Goal: Task Accomplishment & Management: Use online tool/utility

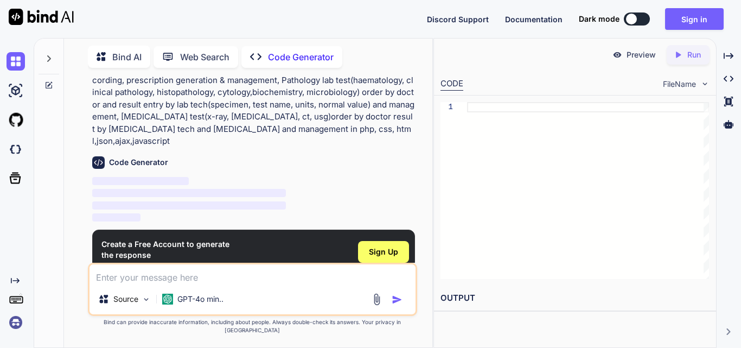
scroll to position [70, 0]
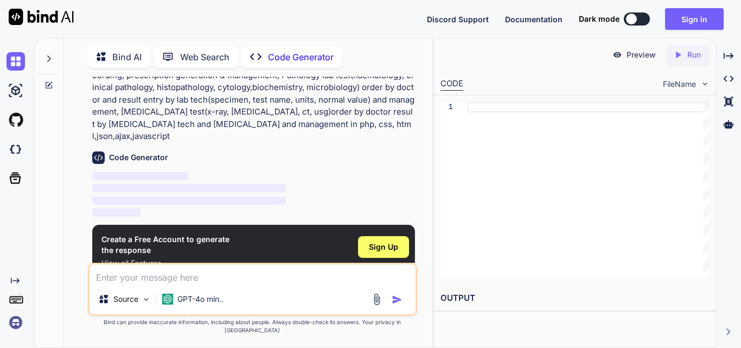
click at [454, 82] on div "CODE" at bounding box center [451, 84] width 23 height 13
click at [302, 55] on p "Code Generator" at bounding box center [301, 56] width 66 height 13
click at [211, 57] on p "Web Search" at bounding box center [204, 56] width 49 height 13
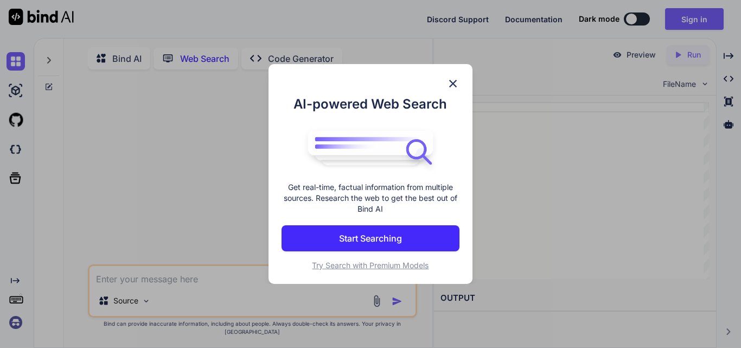
scroll to position [4, 0]
click at [380, 238] on p "Start Searching" at bounding box center [370, 238] width 63 height 13
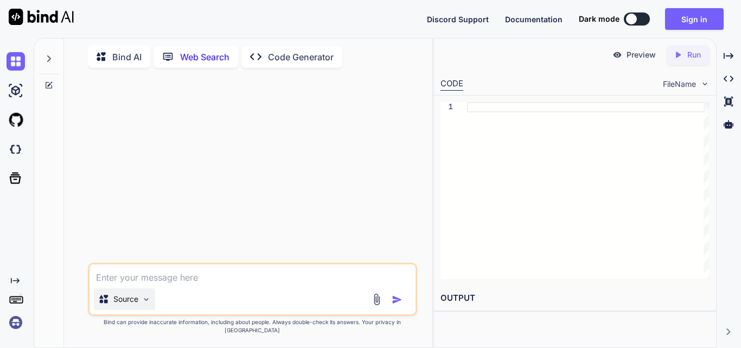
click at [135, 304] on p "Source" at bounding box center [125, 298] width 25 height 11
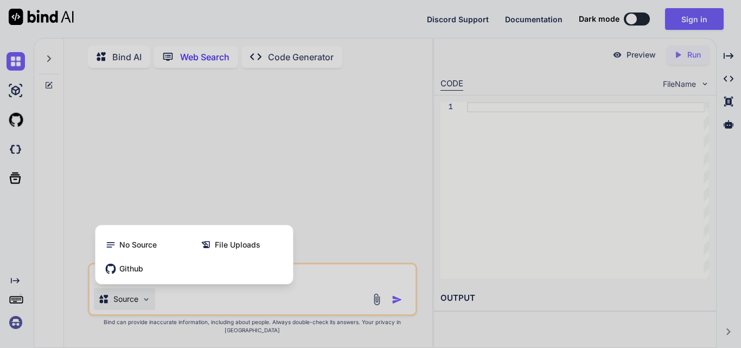
click at [143, 220] on div at bounding box center [370, 174] width 741 height 348
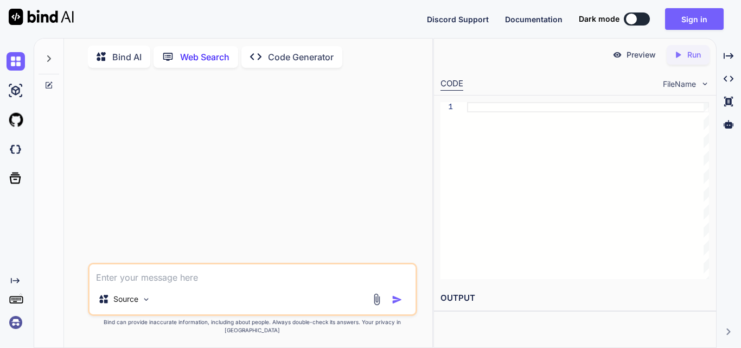
click at [290, 54] on p "Code Generator" at bounding box center [301, 56] width 66 height 13
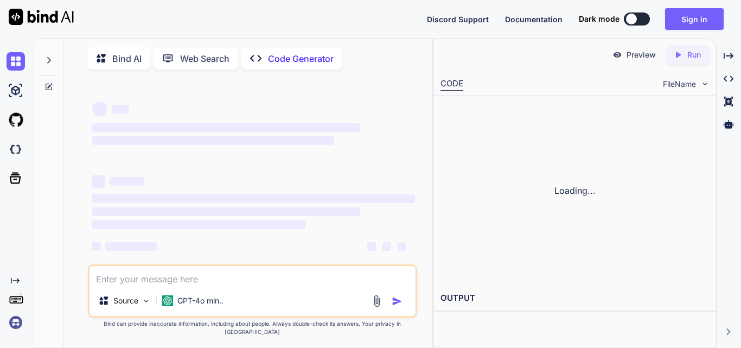
click at [290, 54] on p "Code Generator" at bounding box center [301, 58] width 66 height 13
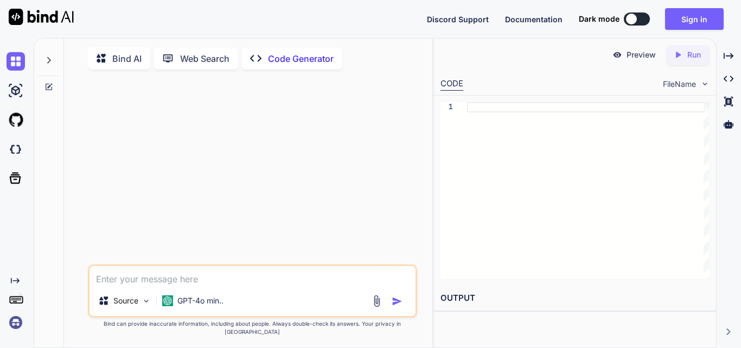
click at [197, 153] on div at bounding box center [253, 171] width 327 height 186
click at [188, 285] on textarea at bounding box center [252, 276] width 326 height 20
click at [211, 61] on p "Web Search" at bounding box center [204, 58] width 49 height 13
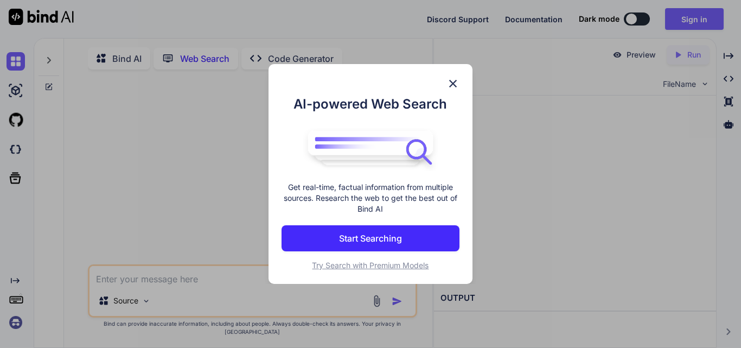
scroll to position [4, 0]
click at [380, 236] on p "Start Searching" at bounding box center [370, 238] width 63 height 13
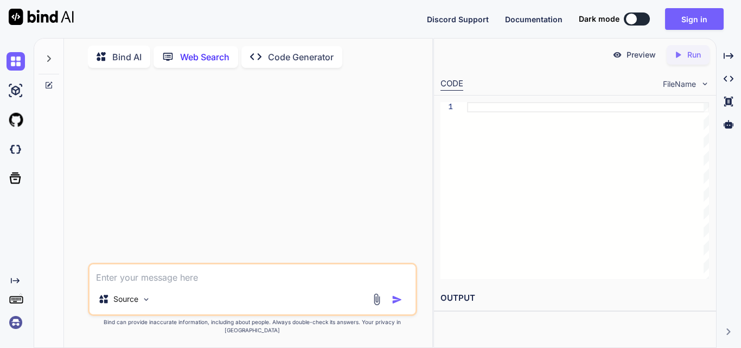
click at [297, 53] on p "Code Generator" at bounding box center [301, 56] width 66 height 13
click at [216, 285] on textarea at bounding box center [252, 276] width 326 height 20
type textarea "x"
type textarea "h"
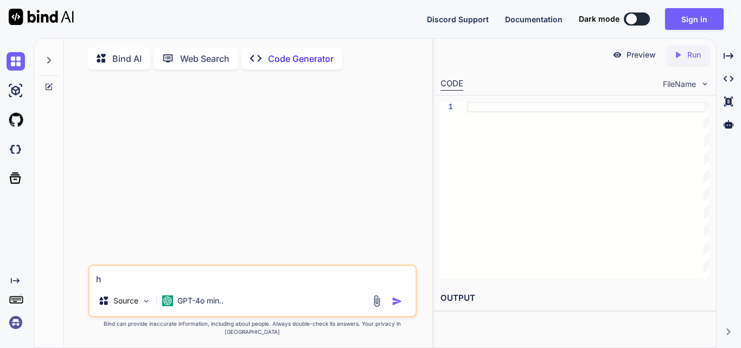
type textarea "x"
type textarea "ho"
type textarea "x"
type textarea "how"
type textarea "x"
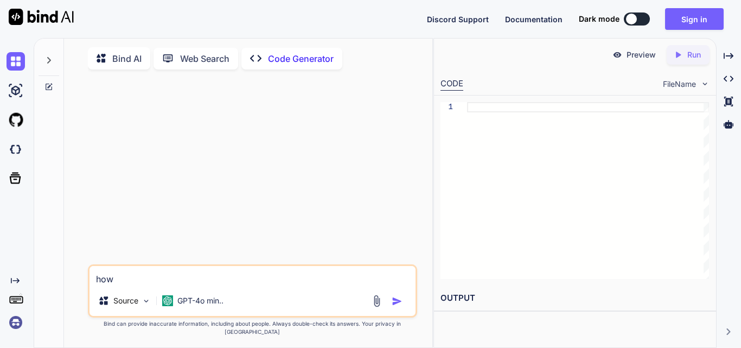
type textarea "how"
type textarea "x"
type textarea "how t"
type textarea "x"
type textarea "how to"
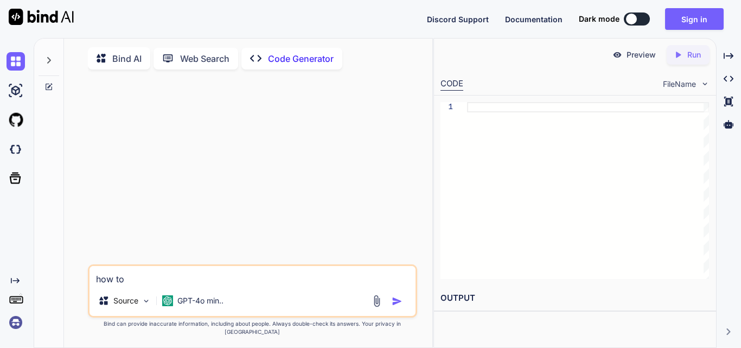
type textarea "x"
type textarea "how to"
type textarea "x"
type textarea "how to c"
type textarea "x"
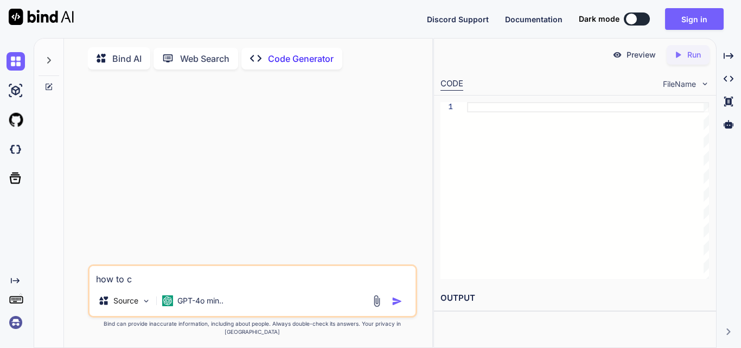
type textarea "how to cr"
type textarea "x"
type textarea "how to cre"
type textarea "x"
type textarea "how to crea"
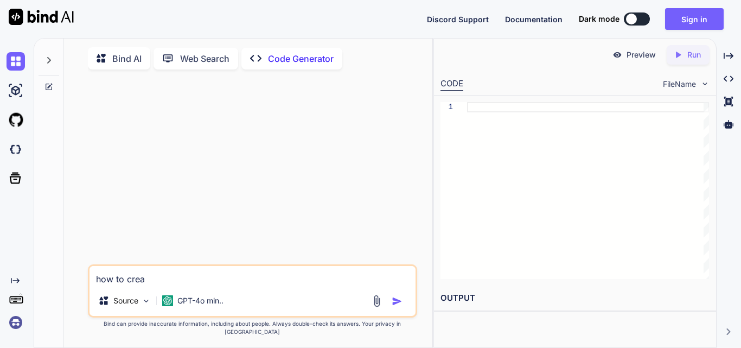
type textarea "x"
type textarea "how to creat"
type textarea "x"
type textarea "how to create"
type textarea "x"
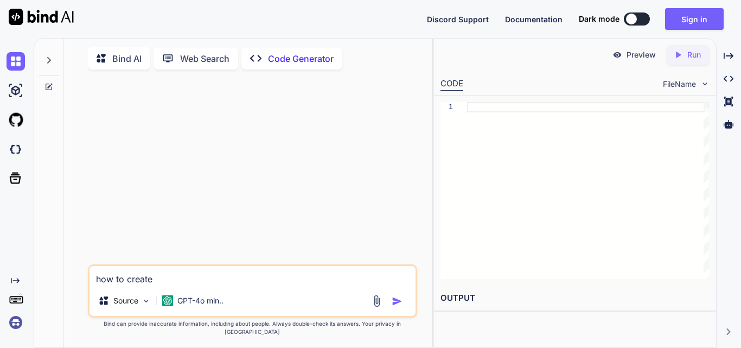
type textarea "how to create"
type textarea "x"
type textarea "how to create o"
type textarea "x"
type textarea "how to create op"
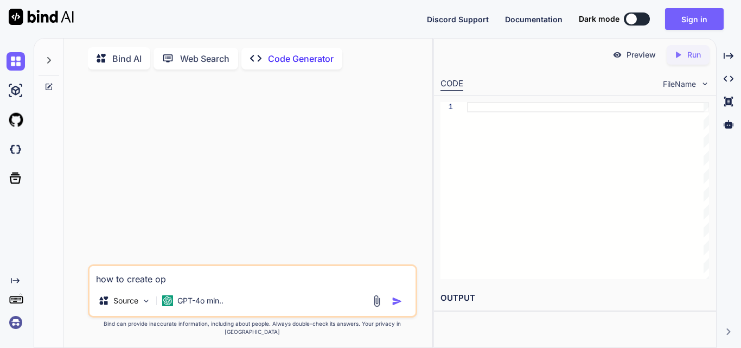
type textarea "x"
type textarea "how to create opd"
type textarea "x"
type textarea "how to create opd"
type textarea "x"
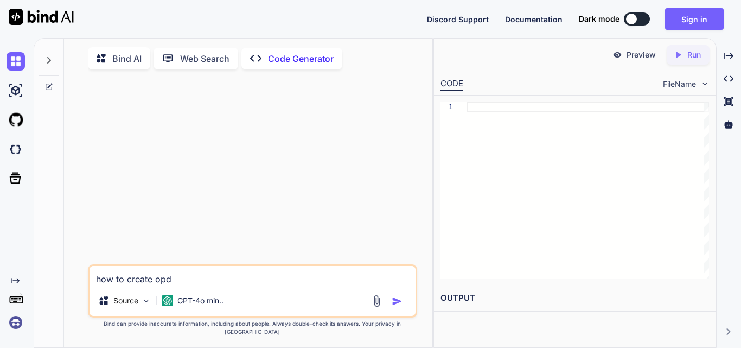
type textarea "how to create opd m"
type textarea "x"
type textarea "how to create opd ma"
type textarea "x"
type textarea "how to create opd man"
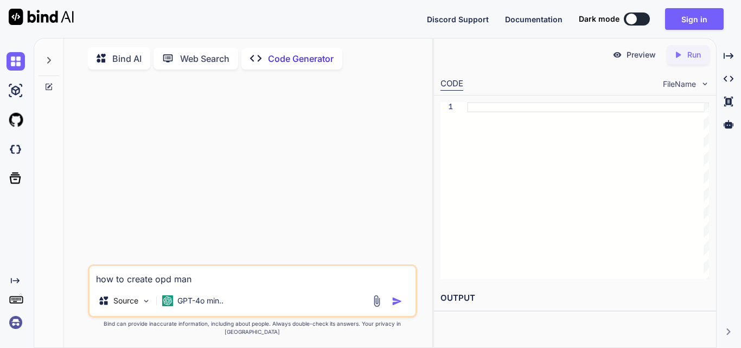
type textarea "x"
type textarea "how to create opd mana"
type textarea "x"
type textarea "how to create opd manag"
type textarea "x"
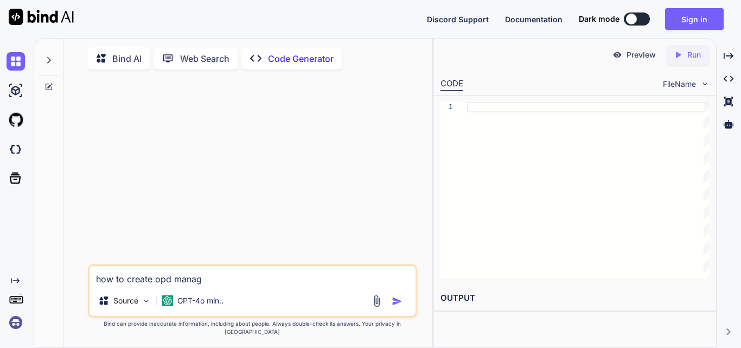
type textarea "how to create opd manage"
type textarea "x"
type textarea "how to create opd managem"
type textarea "x"
type textarea "how to create opd managemen"
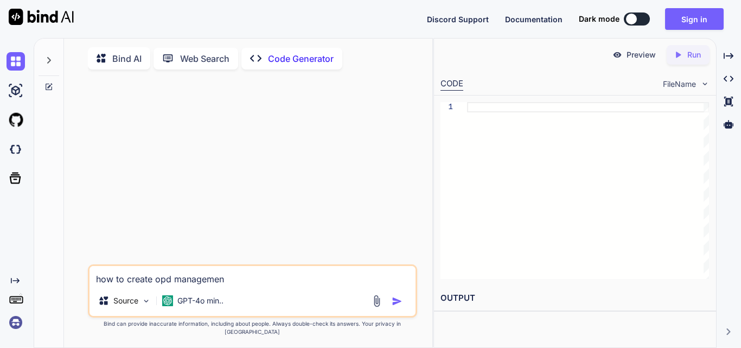
type textarea "x"
type textarea "how to create opd management"
type textarea "x"
type textarea "how to create opd management"
type textarea "x"
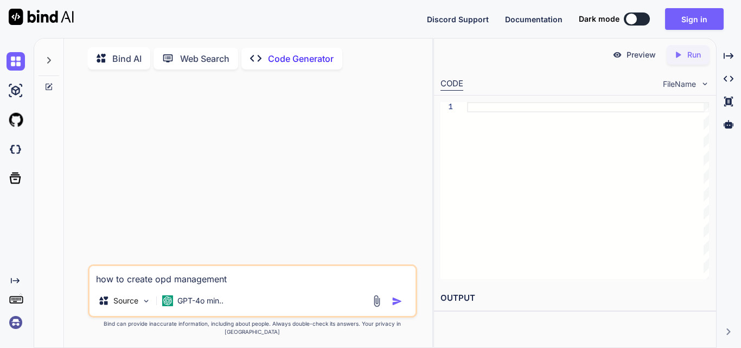
type textarea "how to create opd management s"
type textarea "x"
type textarea "how to create opd management sy"
type textarea "x"
type textarea "how to create opd management sys"
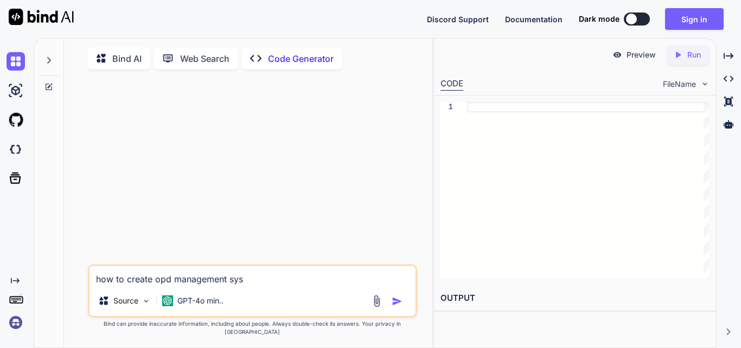
type textarea "x"
type textarea "how to create opd management syst"
type textarea "x"
type textarea "how to create opd management syste"
type textarea "x"
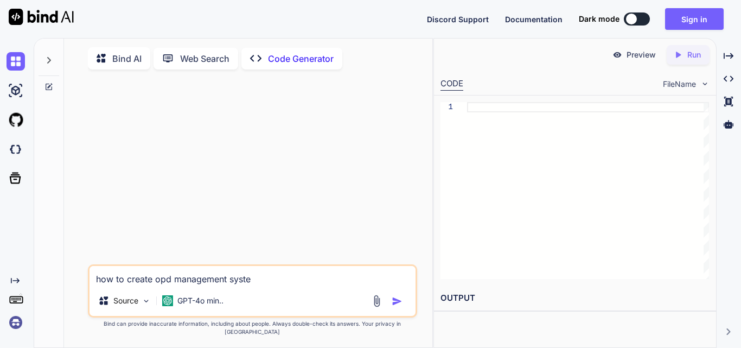
type textarea "how to create opd management system"
type textarea "x"
type textarea "how to create opd management system"
type textarea "x"
type textarea "how to create opd management system i"
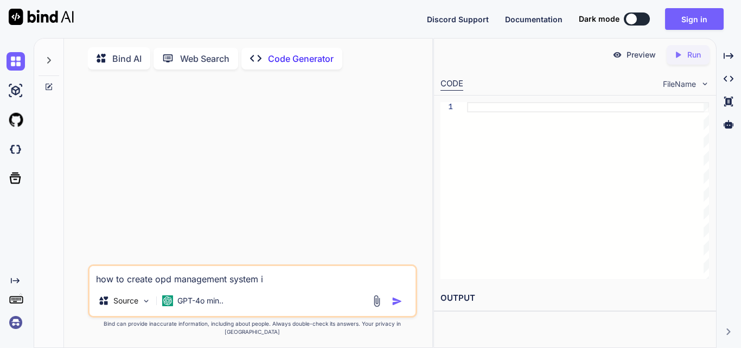
type textarea "x"
type textarea "how to create opd management system in"
type textarea "x"
type textarea "how to create opd management system inc"
type textarea "x"
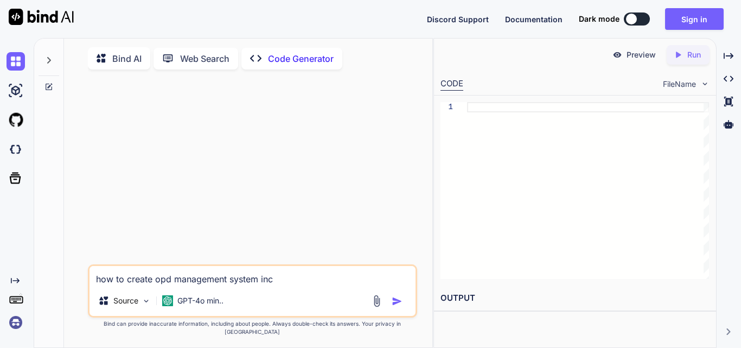
type textarea "how to create opd management system incl"
type textarea "x"
type textarea "how to create opd management system inclu"
type textarea "x"
type textarea "how to create opd management system includ"
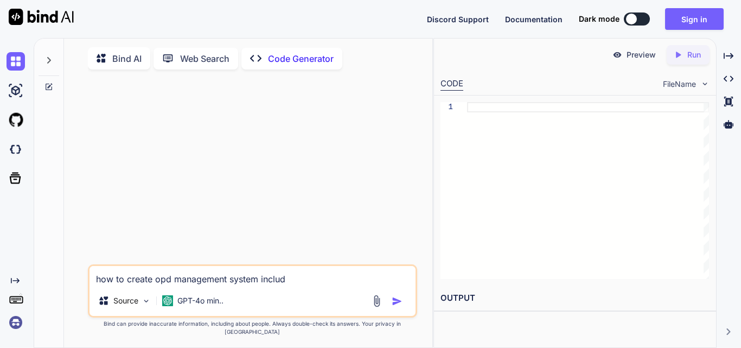
type textarea "x"
type textarea "how to create opd management system includi"
type textarea "x"
type textarea "how to create opd management system includin"
type textarea "x"
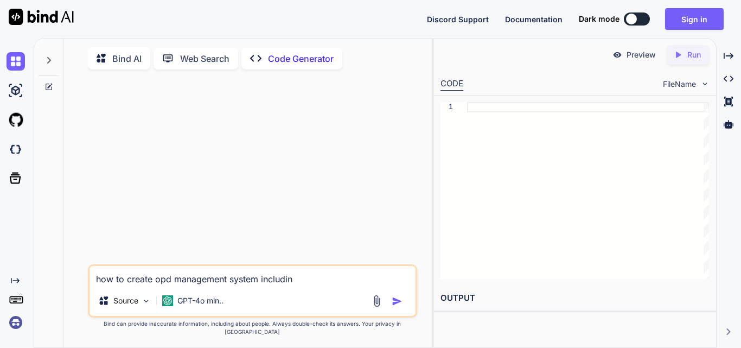
type textarea "how to create opd management system including"
type textarea "x"
type textarea "how to create opd management system including"
type textarea "x"
type textarea "how to create opd management system including ("
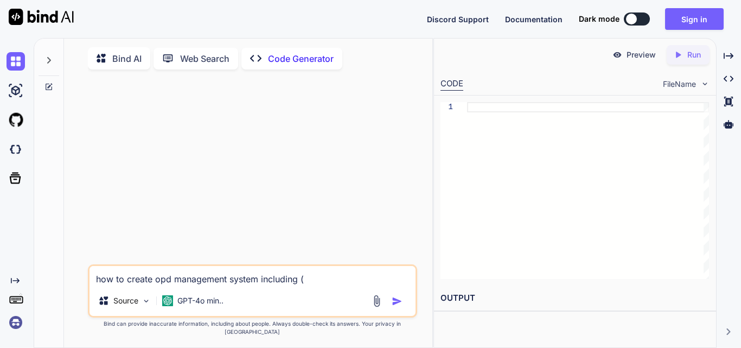
type textarea "x"
type textarea "how to create opd management system including (R"
type textarea "x"
type textarea "how to create opd management system including (Ro"
type textarea "x"
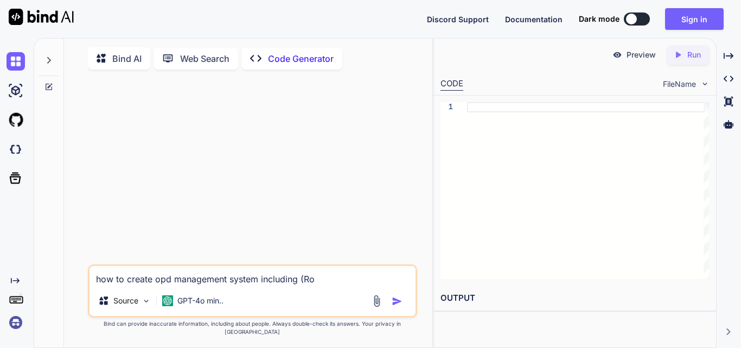
type textarea "how to create opd management system including (Rol"
type textarea "x"
type textarea "how to create opd management system including (Role"
type textarea "x"
type textarea "how to create opd management system including (Role"
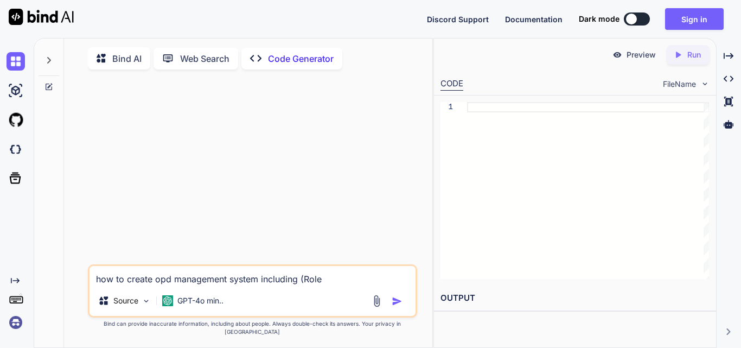
type textarea "x"
type textarea "how to create opd management system including (Role b"
type textarea "x"
type textarea "how to create opd management system including (Role ba"
type textarea "x"
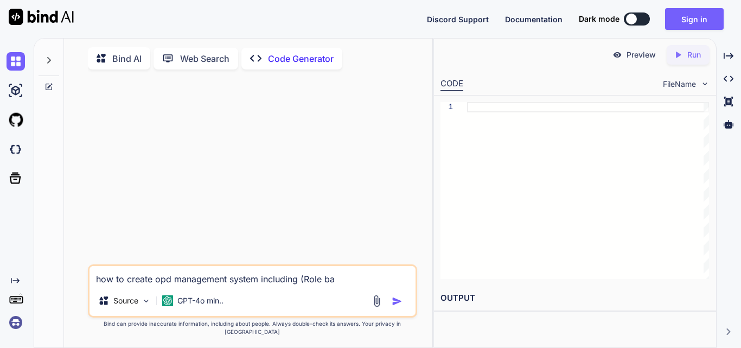
type textarea "how to create opd management system including (Role bas"
type textarea "x"
type textarea "how to create opd management system including (Role base"
type textarea "x"
type textarea "how to create opd management system including (Role based"
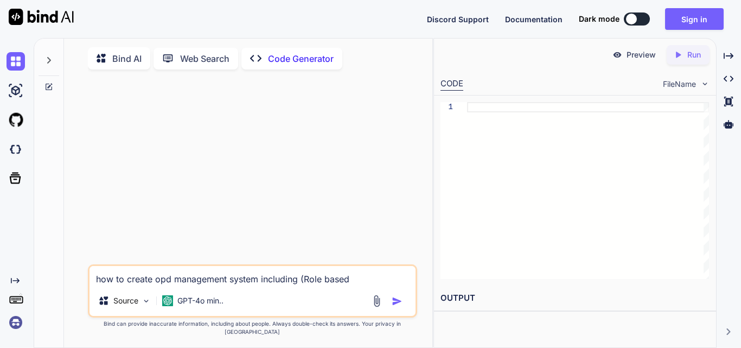
type textarea "x"
type textarea "how to create opd management system including (Role based"
type textarea "x"
type textarea "how to create opd management system including (Role based d"
type textarea "x"
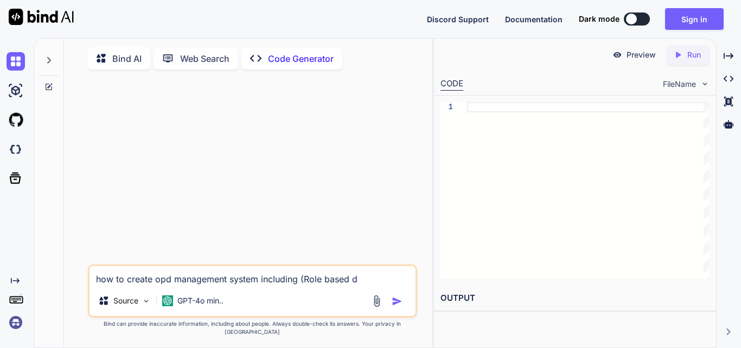
type textarea "how to create opd management system including (Role based dy"
type textarea "x"
type textarea "how to create opd management system including (Role based dyn"
type textarea "x"
type textarea "how to create opd management system including (Role based dynm"
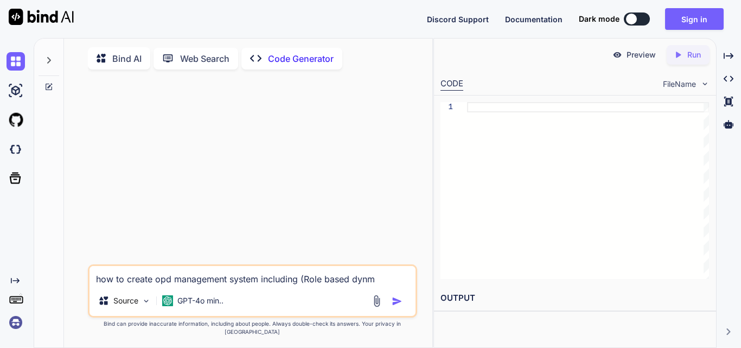
type textarea "x"
type textarea "how to create opd management system including (Role based dyn"
type textarea "x"
type textarea "how to create opd management system including (Role based dyna"
type textarea "x"
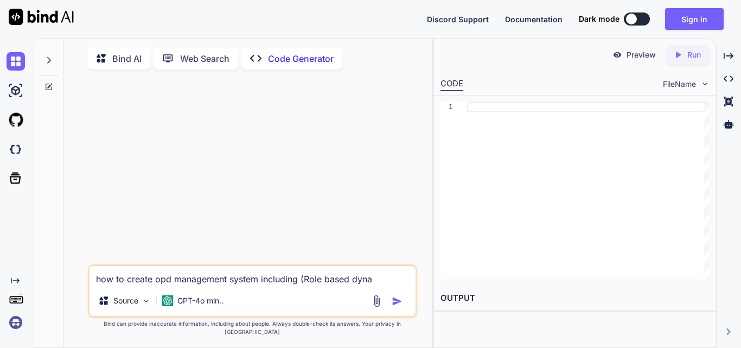
type textarea "how to create opd management system including (Role based dynam"
type textarea "x"
type textarea "how to create opd management system including (Role based dynami"
type textarea "x"
type textarea "how to create opd management system including (Role based dynamic"
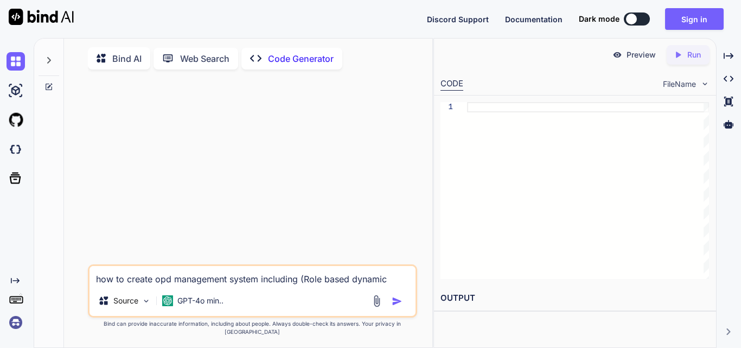
type textarea "x"
type textarea "how to create opd management system including (Role based dynamic"
type textarea "x"
type textarea "how to create opd management system including (Role based dynamic d"
type textarea "x"
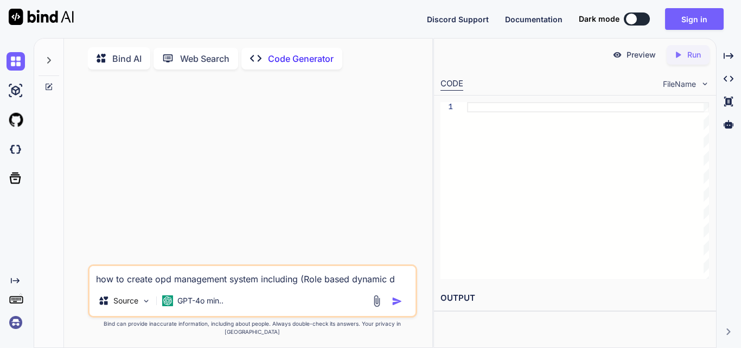
type textarea "how to create opd management system including (Role based dynamic da"
type textarea "x"
type textarea "how to create opd management system including (Role based dynamic das"
type textarea "x"
type textarea "how to create opd management system including (Role based dynamic dash"
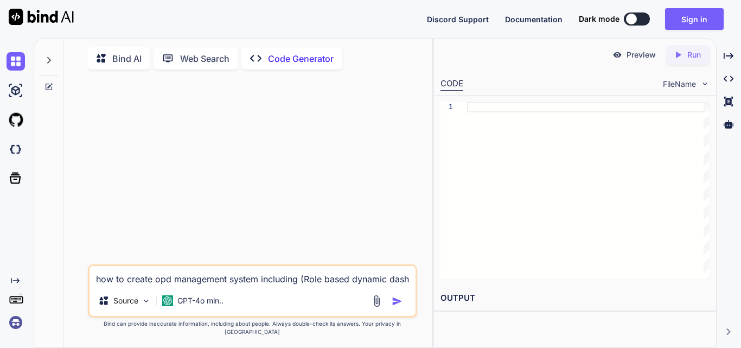
type textarea "x"
type textarea "how to create opd management system including (Role based dynamic dashb"
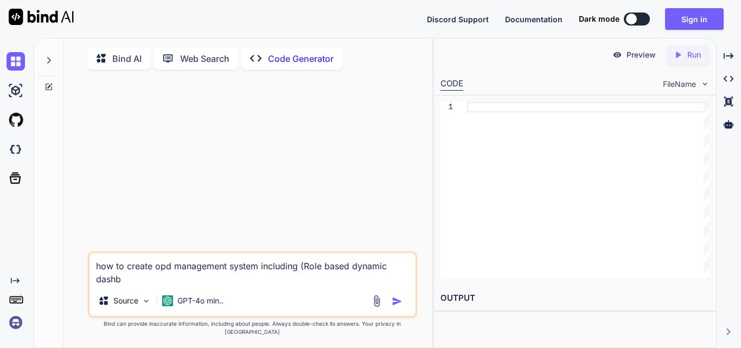
type textarea "x"
type textarea "how to create opd management system including (Role based dynamic dashbo"
type textarea "x"
type textarea "how to create opd management system including (Role based dynamic dashboa"
type textarea "x"
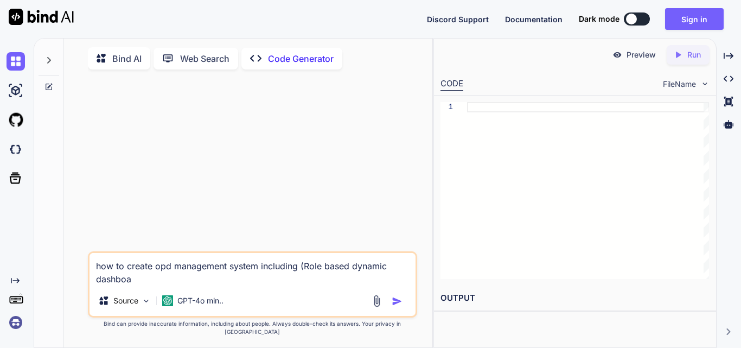
type textarea "how to create opd management system including (Role based dynamic dashboar"
type textarea "x"
type textarea "how to create opd management system including (Role based dynamic dashboard"
type textarea "x"
type textarea "how to create opd management system including (Role based dynamic dashboard,"
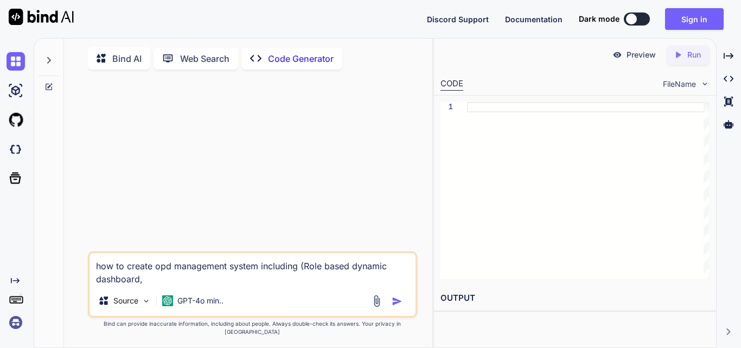
type textarea "x"
type textarea "how to create opd management system including (Role based dynamic dashboard,"
type textarea "x"
type textarea "how to create opd management system including (Role based dynamic dashboard, r"
type textarea "x"
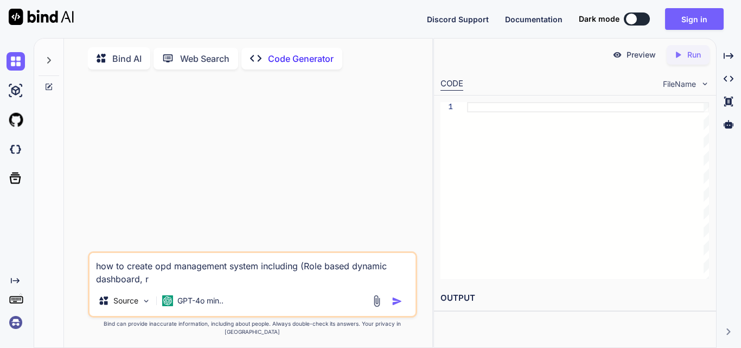
type textarea "how to create opd management system including (Role based dynamic dashboard, ro"
type textarea "x"
type textarea "how to create opd management system including (Role based dynamic dashboard, rol"
type textarea "x"
type textarea "how to create opd management system including (Role based dynamic dashboard, ro…"
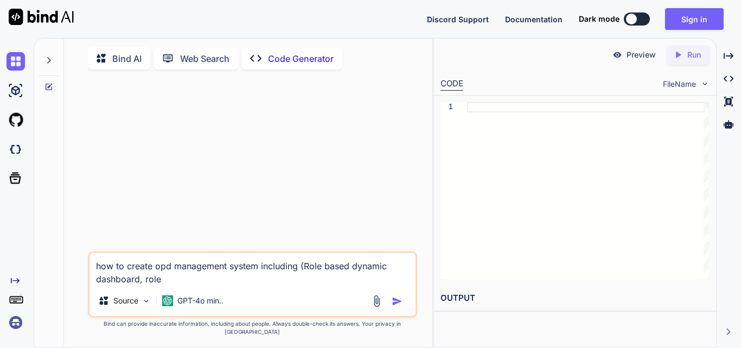
type textarea "x"
type textarea "how to create opd management system including (Role based dynamic dashboard, ro…"
type textarea "x"
type textarea "how to create opd management system including (Role based dynamic dashboard, ro…"
type textarea "x"
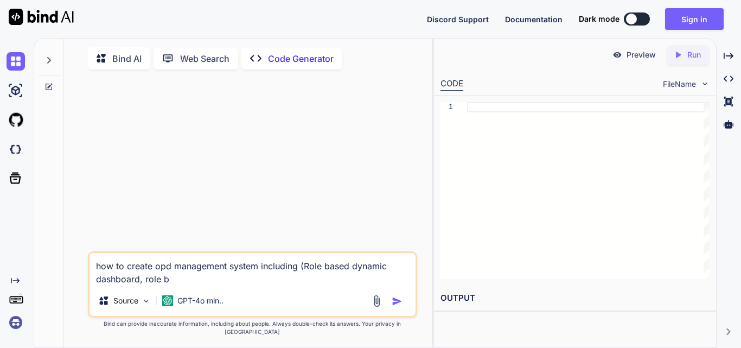
type textarea "how to create opd management system including (Role based dynamic dashboard, ro…"
type textarea "x"
type textarea "how to create opd management system including (Role based dynamic dashboard, ro…"
type textarea "x"
type textarea "how to create opd management system including (Role based dynamic dashboard, ro…"
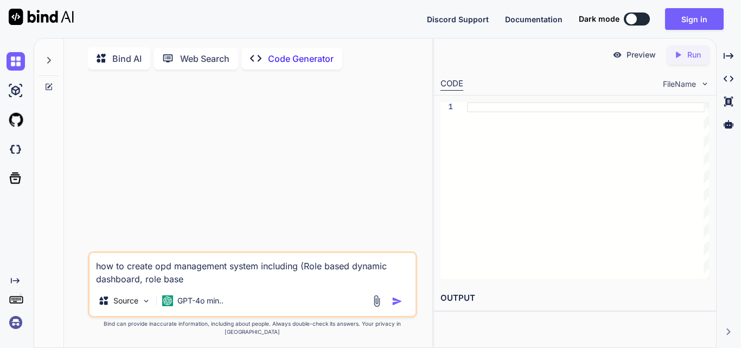
type textarea "x"
type textarea "how to create opd management system including (Role based dynamic dashboard, ro…"
type textarea "x"
type textarea "how to create opd management system including (Role based dynamic dashboard, ro…"
type textarea "x"
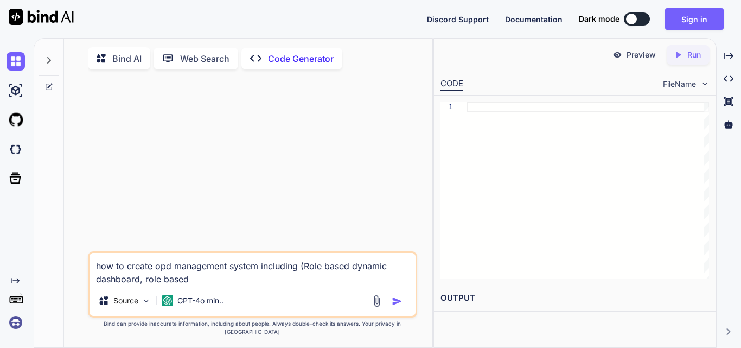
type textarea "how to create opd management system including (Role based dynamic dashboard, ro…"
type textarea "x"
type textarea "how to create opd management system including (Role based dynamic dashboard, ro…"
type textarea "x"
type textarea "how to create opd management system including (Role based dynamic dashboard, ro…"
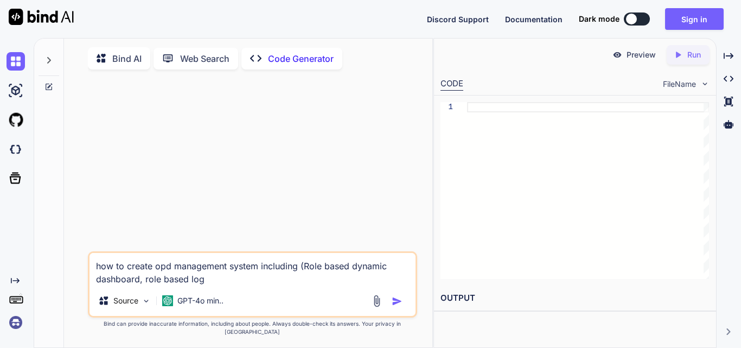
type textarea "x"
type textarea "how to create opd management system including (Role based dynamic dashboard, ro…"
type textarea "x"
type textarea "how to create opd management system including (Role based dynamic dashboard, ro…"
type textarea "x"
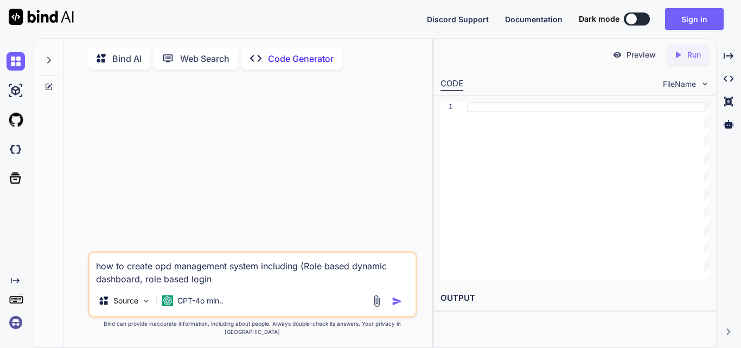
type textarea "how to create opd management system including (Role based dynamic dashboard, ro…"
type textarea "x"
type textarea "how to create opd management system including (Role based dynamic dashboard, ro…"
type textarea "x"
type textarea "how to create opd management system including (Role based dynamic dashboard, ro…"
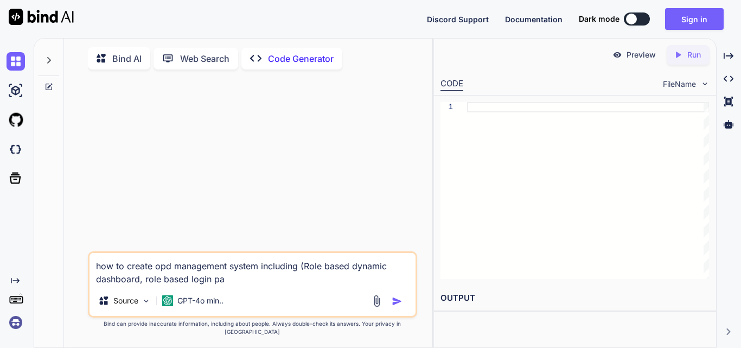
type textarea "x"
type textarea "how to create opd management system including (Role based dynamic dashboard, ro…"
type textarea "x"
type textarea "how to create opd management system including (Role based dynamic dashboard, ro…"
type textarea "x"
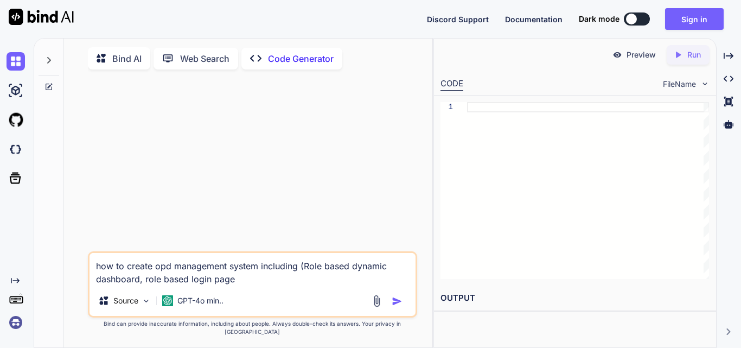
type textarea "how to create opd management system including (Role based dynamic dashboard, ro…"
click at [396, 306] on img "button" at bounding box center [397, 301] width 11 height 11
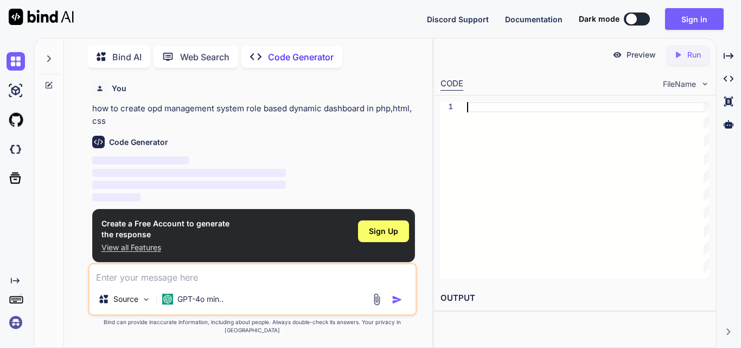
click at [480, 112] on div at bounding box center [588, 190] width 242 height 177
click at [396, 137] on div "Code Generator" at bounding box center [253, 142] width 323 height 12
click at [384, 231] on span "Sign Up" at bounding box center [383, 231] width 29 height 11
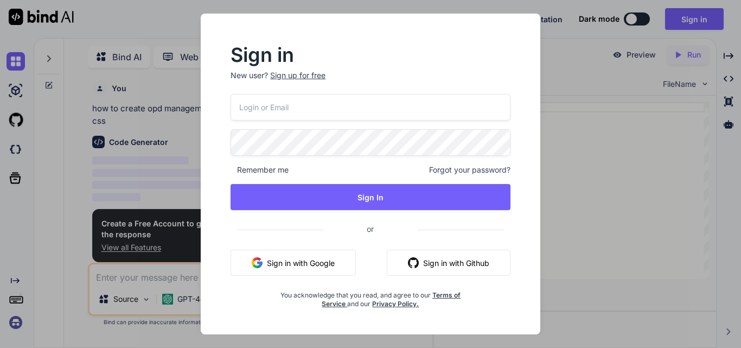
click at [298, 76] on div "Sign up for free" at bounding box center [297, 75] width 55 height 11
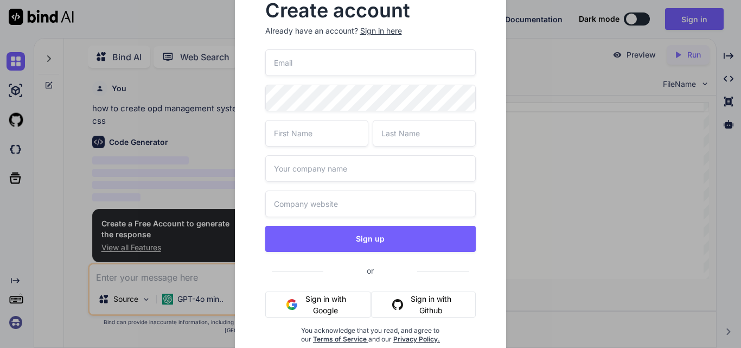
click at [301, 64] on input "email" at bounding box center [370, 62] width 211 height 27
click at [295, 130] on input "text" at bounding box center [316, 133] width 103 height 27
click at [382, 134] on input "text" at bounding box center [424, 133] width 103 height 27
click at [380, 162] on input "text" at bounding box center [370, 168] width 211 height 27
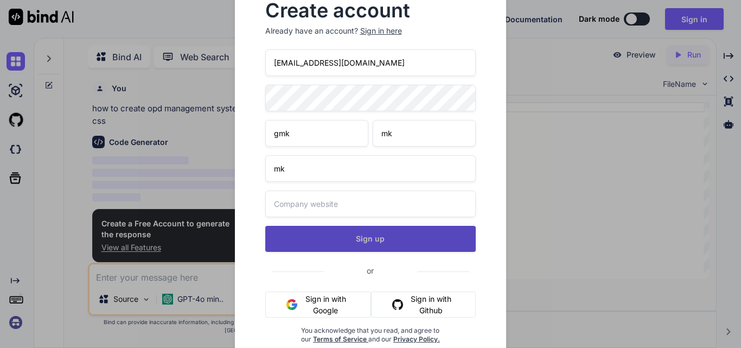
click at [382, 238] on button "Sign up" at bounding box center [370, 239] width 211 height 26
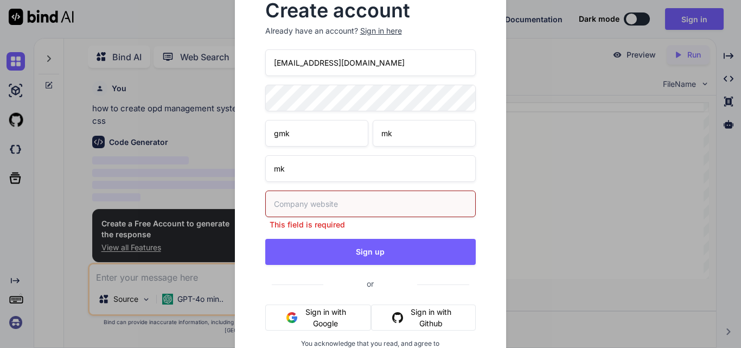
click at [380, 208] on input "text" at bounding box center [370, 203] width 211 height 27
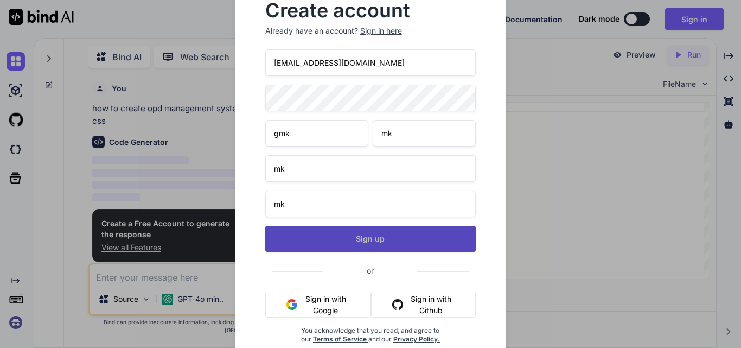
click at [383, 249] on button "Sign up" at bounding box center [370, 239] width 211 height 26
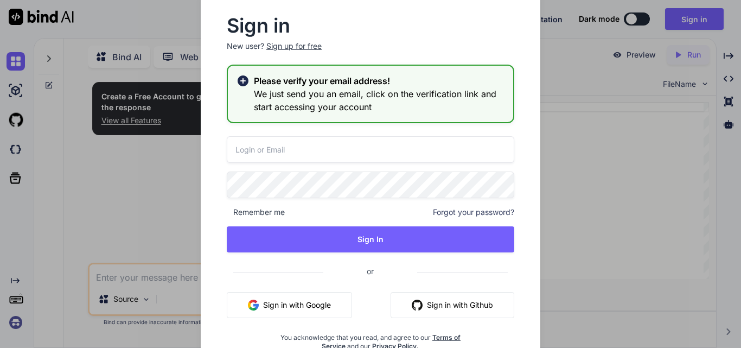
click at [459, 105] on h3 "We just send you an email, click on the verification link and start accessing y…" at bounding box center [379, 100] width 251 height 26
click at [443, 147] on input "email" at bounding box center [370, 149] width 287 height 27
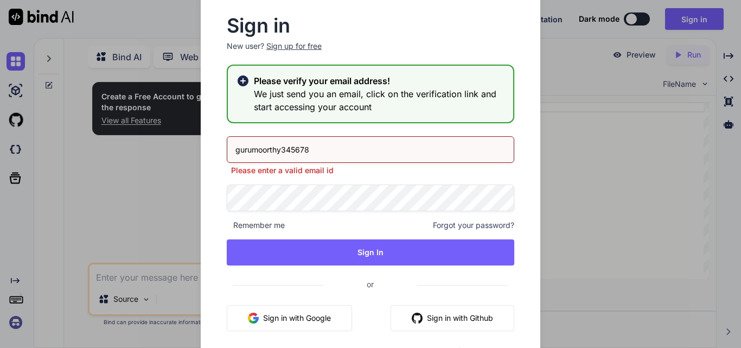
click at [376, 145] on input "gurumoorthy345678" at bounding box center [370, 149] width 287 height 27
click at [367, 139] on input "gurumoorthy345678" at bounding box center [370, 149] width 287 height 27
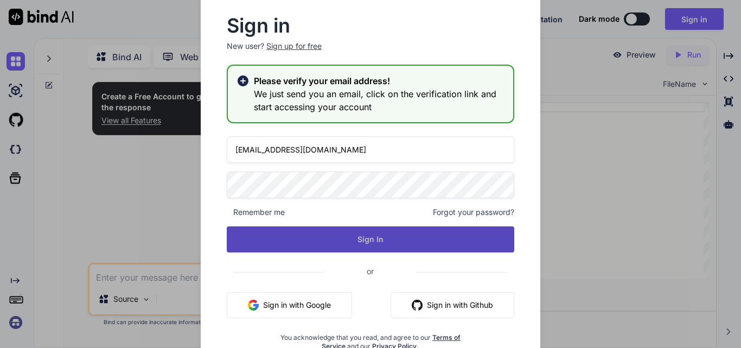
click at [348, 234] on button "Sign In" at bounding box center [370, 239] width 287 height 26
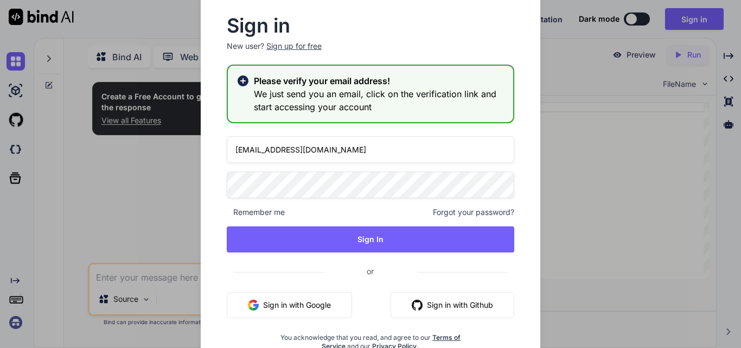
click at [573, 100] on div "Sign in New user? Sign up for free Please verify your email address! We just se…" at bounding box center [370, 174] width 741 height 348
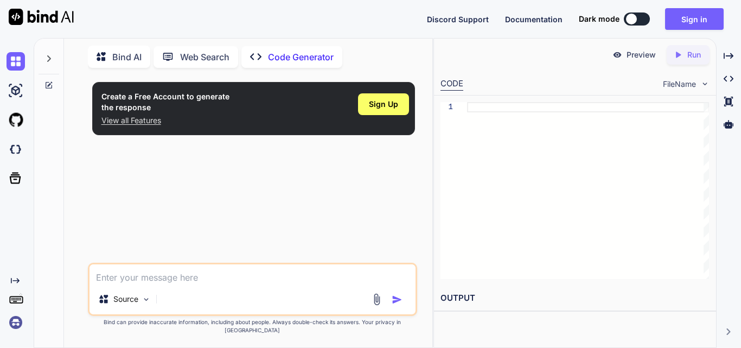
click at [514, 163] on div at bounding box center [588, 190] width 242 height 177
click at [131, 284] on textarea at bounding box center [252, 274] width 326 height 20
click at [131, 284] on textarea "how to create opd managementsystem in php, html, css," at bounding box center [252, 274] width 326 height 20
click at [398, 305] on img "button" at bounding box center [397, 299] width 11 height 11
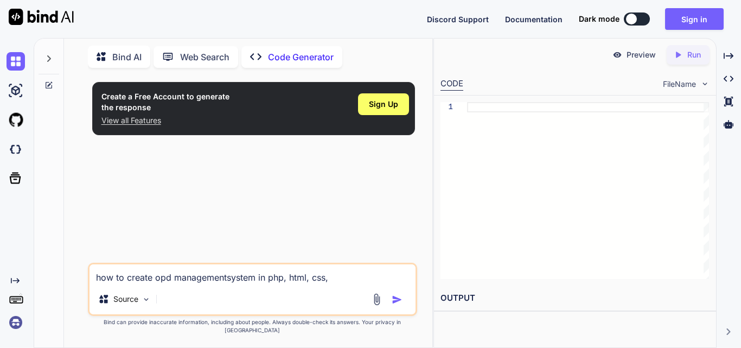
click at [398, 305] on img "button" at bounding box center [397, 299] width 11 height 11
drag, startPoint x: 398, startPoint y: 306, endPoint x: 381, endPoint y: 203, distance: 103.8
click at [381, 203] on div "Create a Free Account to generate the response View all Features Sign Up how to…" at bounding box center [252, 211] width 329 height 271
click at [381, 203] on div "Create a Free Account to generate the response View all Features Sign Up" at bounding box center [253, 169] width 327 height 186
drag, startPoint x: 381, startPoint y: 203, endPoint x: 370, endPoint y: 184, distance: 22.1
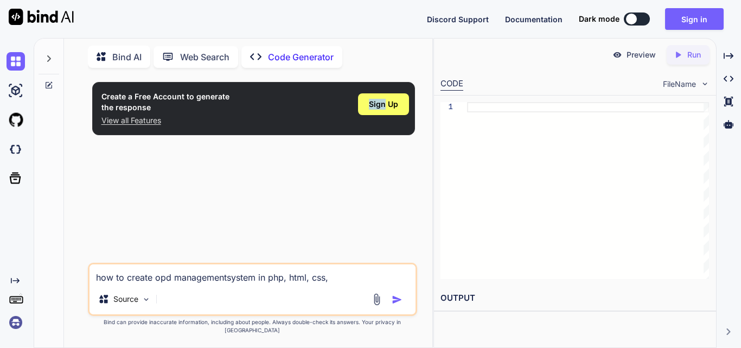
click at [370, 184] on div "Create a Free Account to generate the response View all Features Sign Up" at bounding box center [253, 169] width 327 height 186
click at [384, 103] on span "Sign Up" at bounding box center [383, 104] width 29 height 11
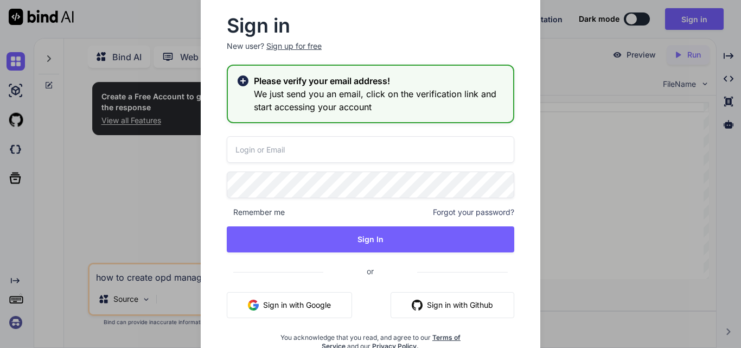
click at [294, 46] on div "Sign up for free" at bounding box center [293, 46] width 55 height 11
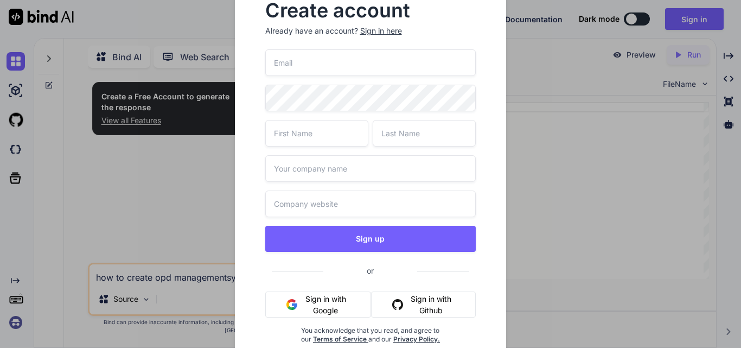
click at [296, 62] on input "email" at bounding box center [370, 62] width 211 height 27
click at [278, 135] on input "text" at bounding box center [316, 133] width 103 height 27
click at [382, 133] on input "text" at bounding box center [424, 133] width 103 height 27
click at [377, 165] on input "text" at bounding box center [370, 168] width 211 height 27
click at [377, 194] on input "text" at bounding box center [370, 203] width 211 height 27
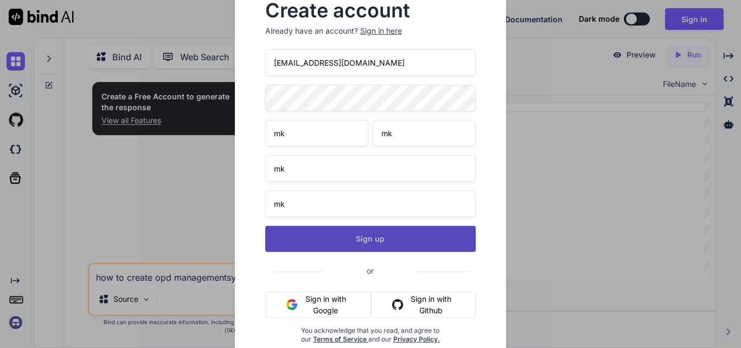
click at [381, 241] on button "Sign up" at bounding box center [370, 239] width 211 height 26
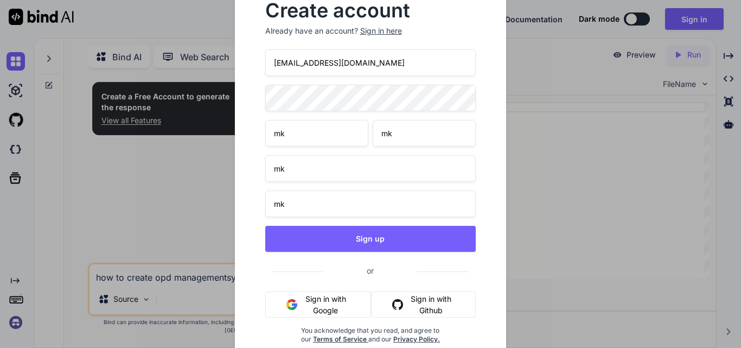
click at [382, 30] on div "Sign in here" at bounding box center [381, 30] width 42 height 11
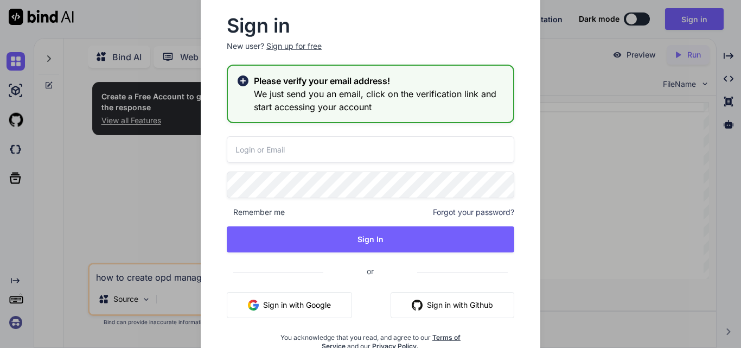
click at [362, 156] on input "email" at bounding box center [370, 149] width 287 height 27
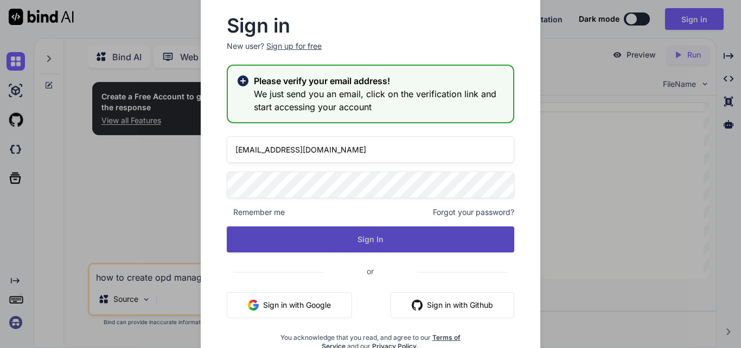
click at [362, 235] on button "Sign In" at bounding box center [370, 239] width 287 height 26
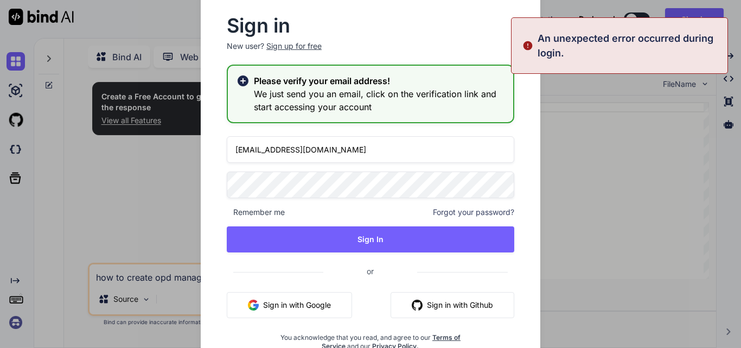
click at [567, 55] on p "An unexpected error occurred during login." at bounding box center [628, 45] width 183 height 29
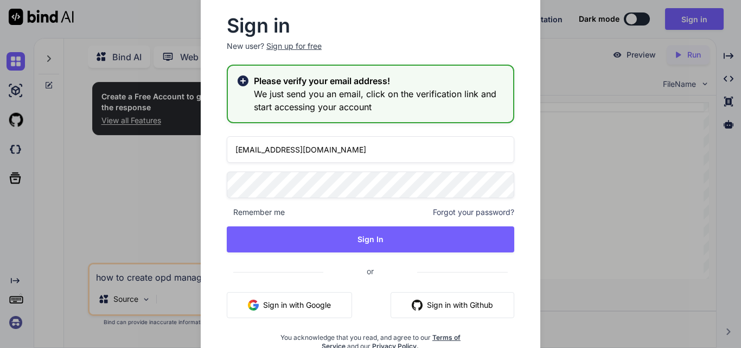
click at [251, 47] on p "New user? Sign up for free" at bounding box center [370, 53] width 287 height 24
click at [294, 47] on div "Sign up for free" at bounding box center [293, 46] width 55 height 11
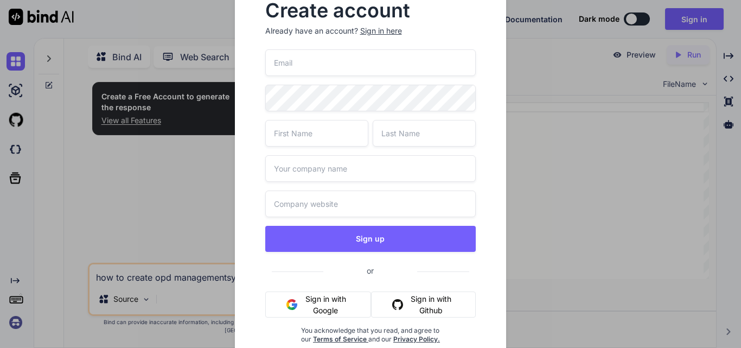
click at [595, 176] on div "Create account Already have an account? Sign in here Sign up or Sign in with Go…" at bounding box center [370, 174] width 741 height 348
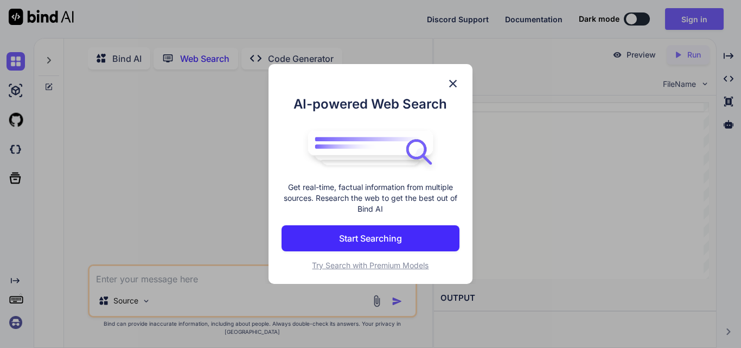
scroll to position [4, 0]
click at [453, 78] on img at bounding box center [452, 83] width 13 height 13
click at [453, 84] on img at bounding box center [452, 83] width 13 height 13
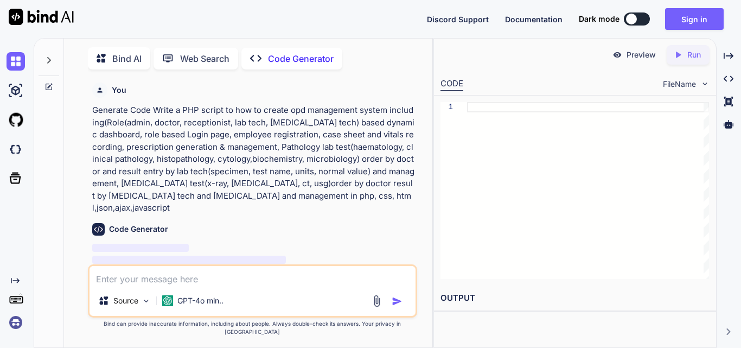
scroll to position [4, 0]
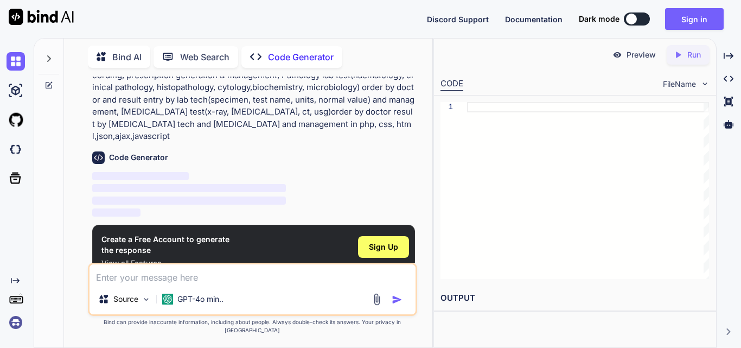
type textarea "x"
click at [379, 241] on span "Sign Up" at bounding box center [383, 246] width 29 height 11
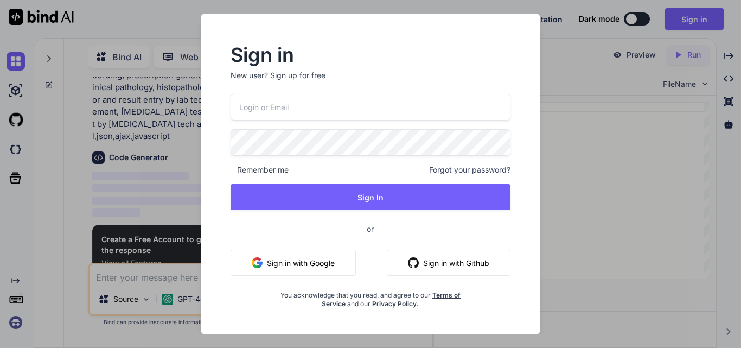
click at [302, 77] on div "Sign up for free" at bounding box center [297, 75] width 55 height 11
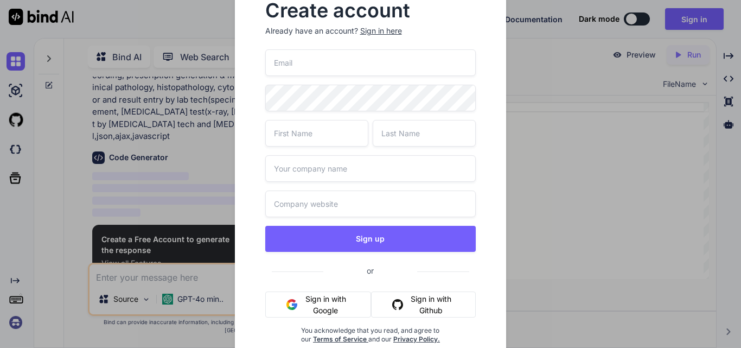
click at [537, 72] on div "Create account Already have an account? Sign in here Sign up or Sign in with Go…" at bounding box center [370, 174] width 741 height 348
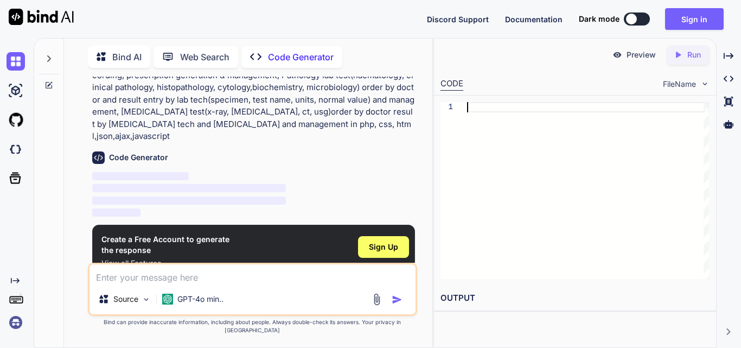
drag, startPoint x: 710, startPoint y: 0, endPoint x: 554, endPoint y: 183, distance: 240.8
click at [554, 183] on div at bounding box center [588, 190] width 242 height 177
click at [388, 241] on span "Sign Up" at bounding box center [383, 246] width 29 height 11
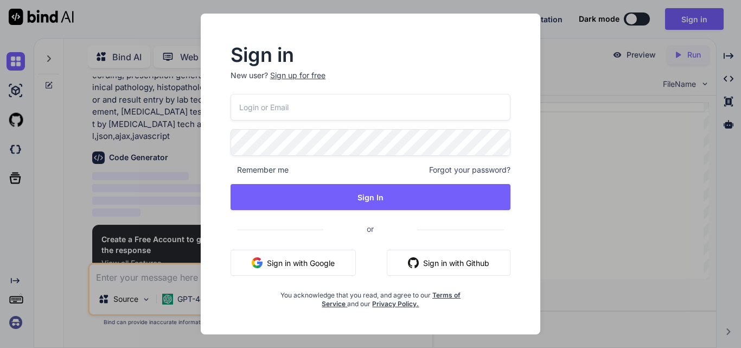
click at [293, 76] on div "Sign up for free" at bounding box center [297, 75] width 55 height 11
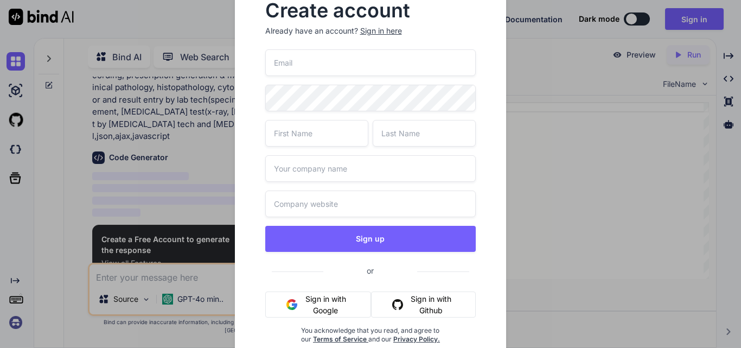
click at [294, 63] on input "email" at bounding box center [370, 62] width 211 height 27
type input "muthug015@gmail"
click at [290, 127] on input "text" at bounding box center [316, 133] width 103 height 27
type input "mk"
click at [390, 129] on input "text" at bounding box center [424, 133] width 103 height 27
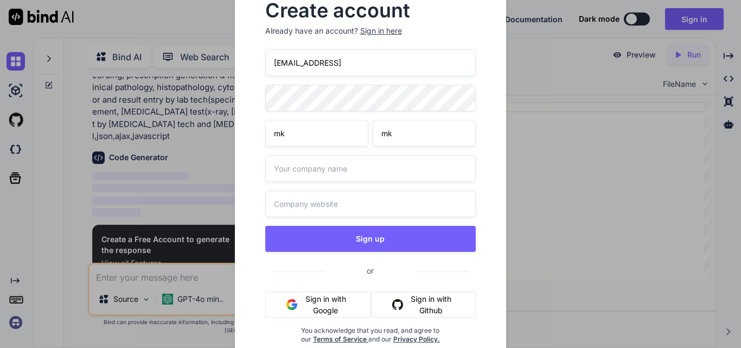
type input "mk"
click at [385, 161] on input "text" at bounding box center [370, 168] width 211 height 27
type input "mk"
click at [384, 205] on input "text" at bounding box center [370, 203] width 211 height 27
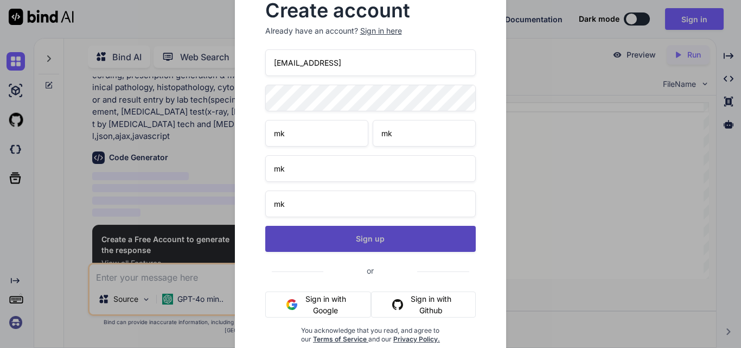
type input "mk"
click at [380, 238] on button "Sign up" at bounding box center [370, 239] width 211 height 26
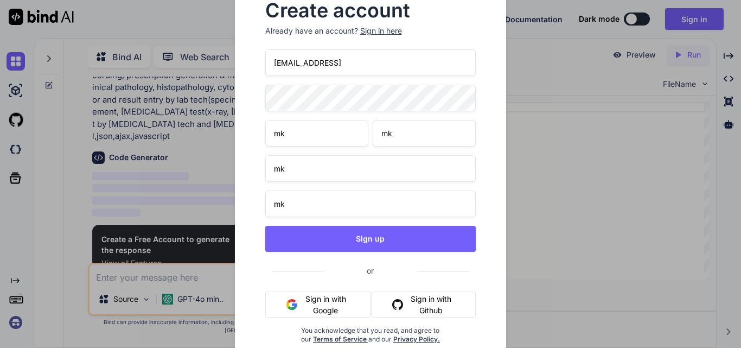
click at [343, 66] on input "muthug015@gmail" at bounding box center [370, 62] width 211 height 27
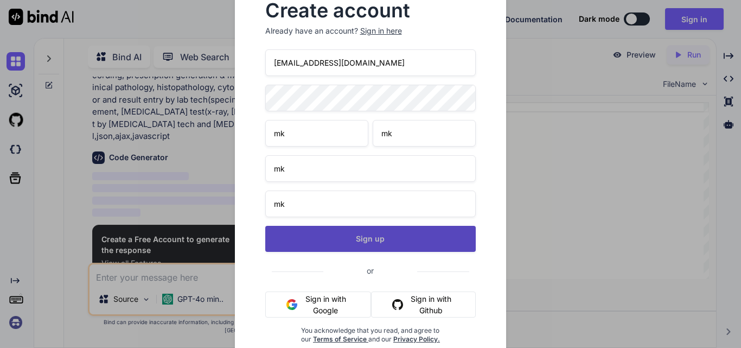
type input "muthug015@gmail.com"
click at [371, 235] on button "Sign up" at bounding box center [370, 239] width 211 height 26
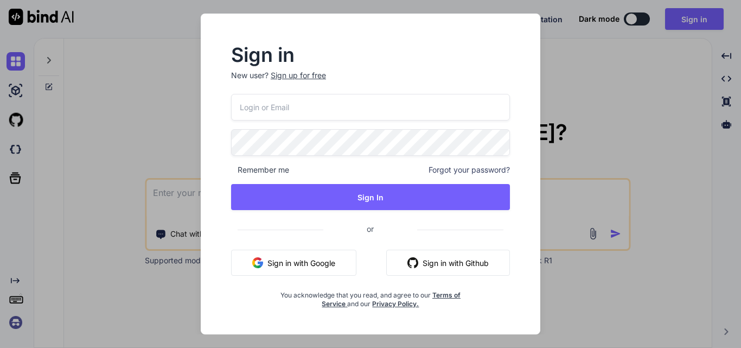
type textarea "x"
click at [315, 109] on input "email" at bounding box center [370, 107] width 280 height 27
type input "[EMAIL_ADDRESS][DOMAIN_NAME]"
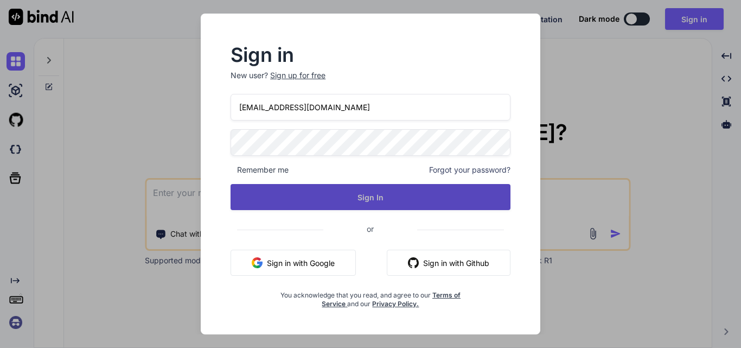
click at [322, 193] on button "Sign In" at bounding box center [370, 197] width 280 height 26
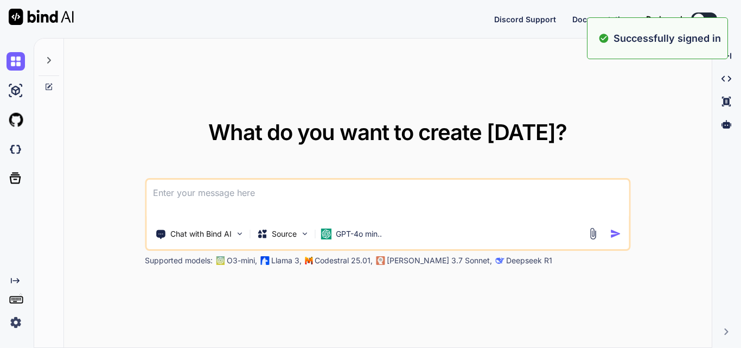
type textarea "x"
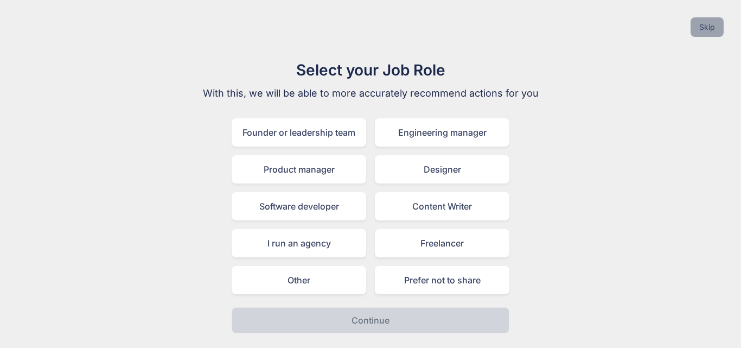
click at [708, 26] on button "Skip" at bounding box center [706, 27] width 33 height 20
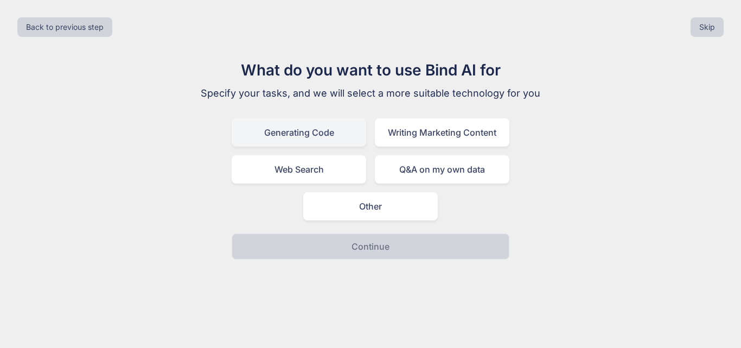
click at [315, 135] on div "Generating Code" at bounding box center [299, 132] width 134 height 28
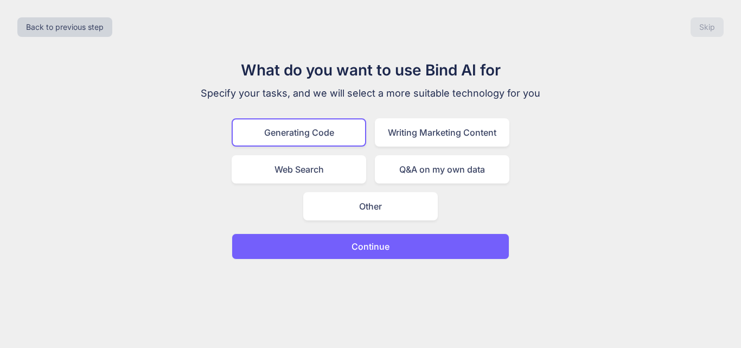
click at [350, 243] on button "Continue" at bounding box center [371, 246] width 278 height 26
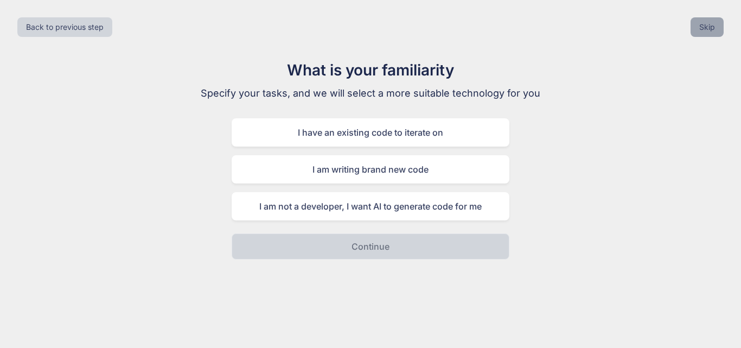
click at [701, 30] on button "Skip" at bounding box center [706, 27] width 33 height 20
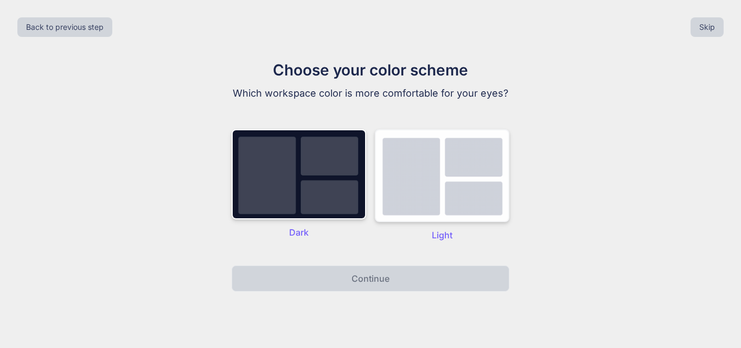
click at [431, 198] on img at bounding box center [442, 175] width 134 height 93
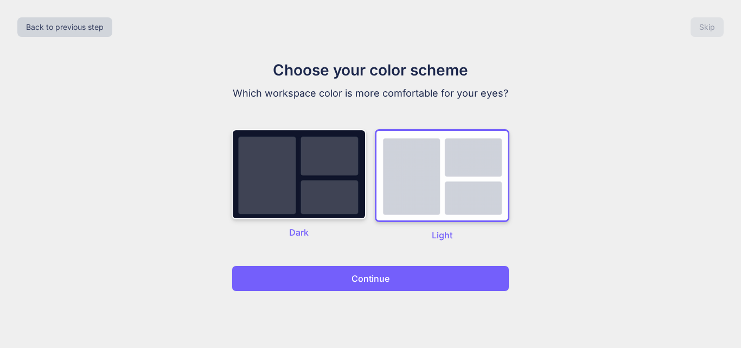
click at [402, 289] on button "Continue" at bounding box center [371, 278] width 278 height 26
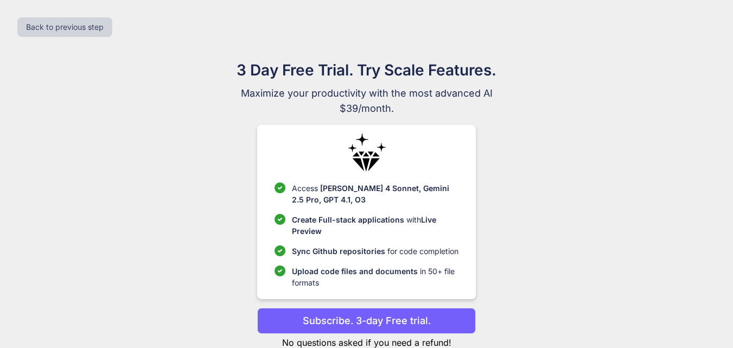
scroll to position [31, 0]
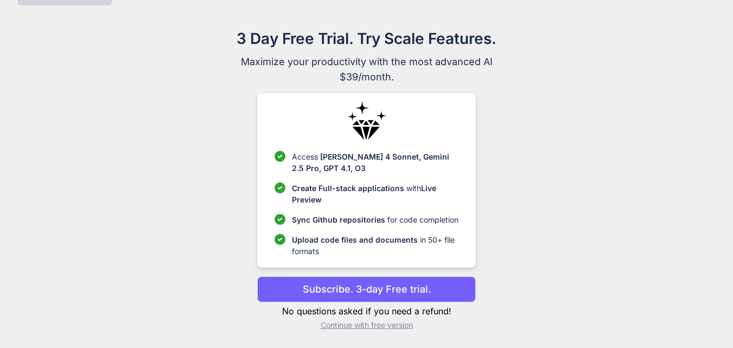
click at [393, 325] on p "Continue with free version" at bounding box center [366, 324] width 219 height 11
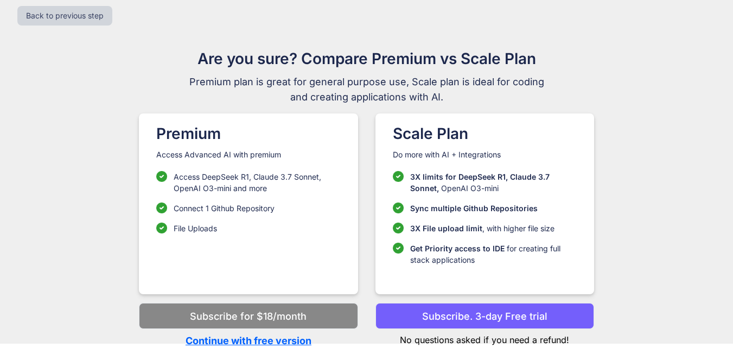
click at [306, 339] on p "Continue with free version" at bounding box center [248, 340] width 219 height 15
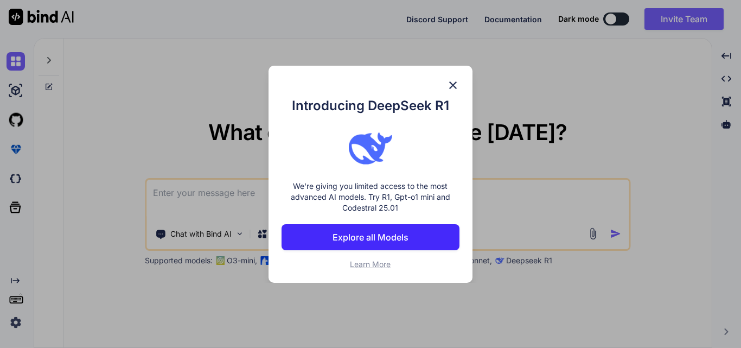
click at [448, 85] on img at bounding box center [452, 85] width 13 height 13
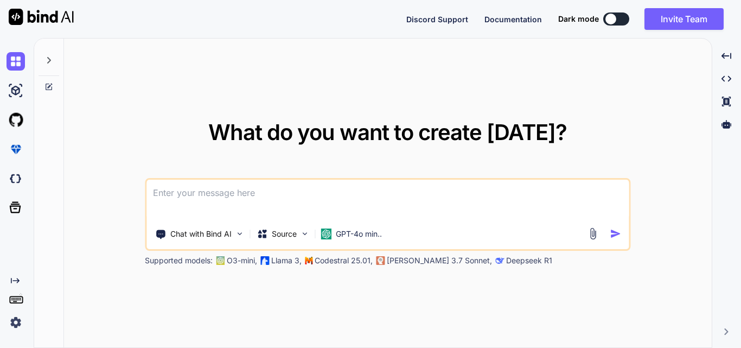
click at [305, 197] on textarea at bounding box center [387, 199] width 482 height 40
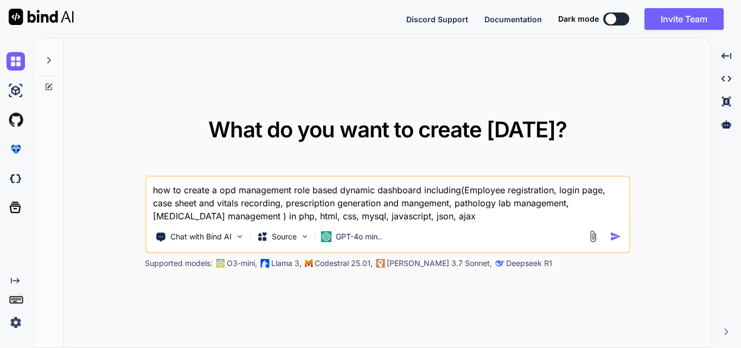
type textarea "how to create a opd management role based dynamic dashboard including(Employee …"
click at [614, 235] on img "button" at bounding box center [615, 235] width 11 height 11
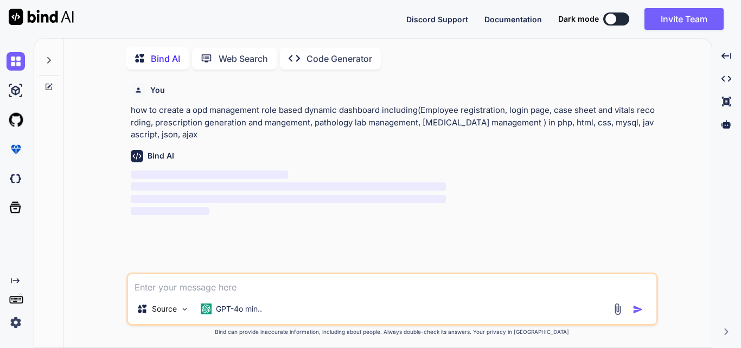
scroll to position [4, 0]
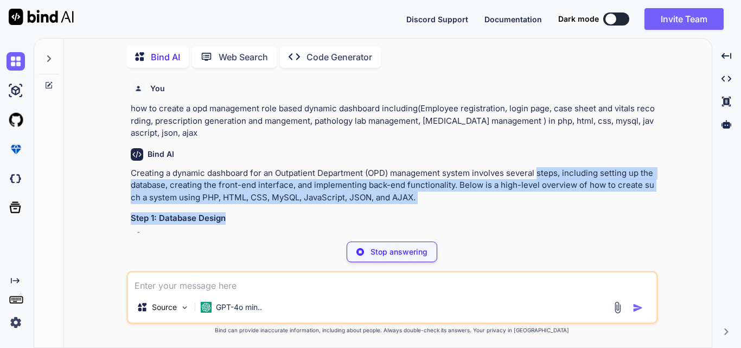
drag, startPoint x: 537, startPoint y: 172, endPoint x: 464, endPoint y: 213, distance: 83.3
click at [464, 213] on h3 "Step 1: Database Design" at bounding box center [393, 218] width 525 height 12
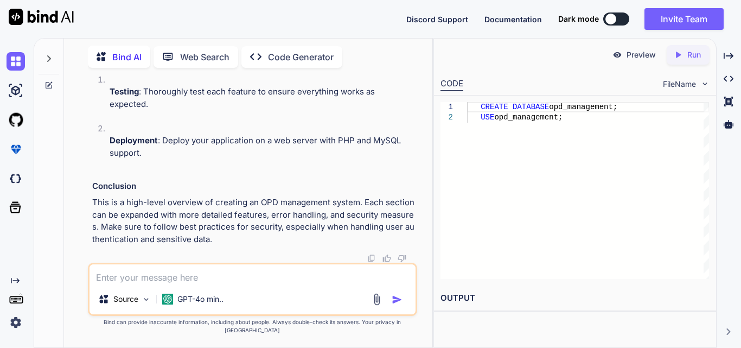
scroll to position [3256, 0]
click at [684, 56] on icon "Created with Pixso." at bounding box center [680, 55] width 14 height 10
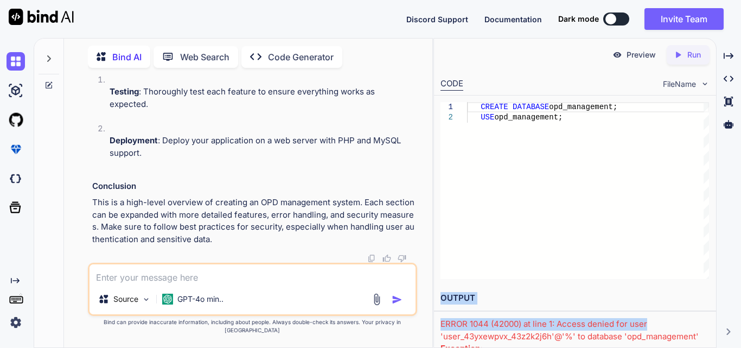
drag, startPoint x: 709, startPoint y: 323, endPoint x: 697, endPoint y: 240, distance: 83.4
click at [697, 240] on div "Preview Created with Pixso. Run CODE FileName 1 2 CREATE DATABASE opd_managemen…" at bounding box center [575, 208] width 282 height 339
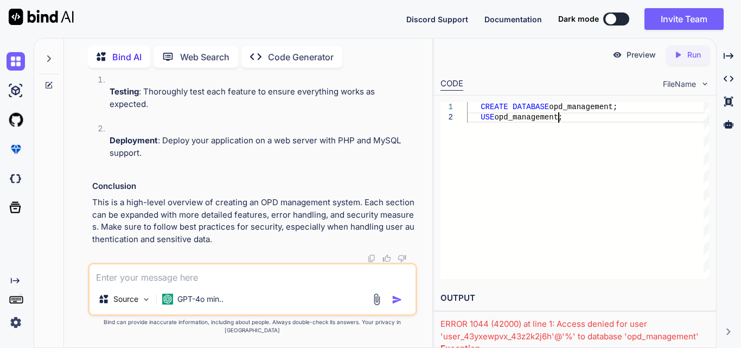
click at [617, 195] on div "CREATE DATABASE opd_management; USE opd_management;" at bounding box center [588, 190] width 242 height 177
